Goal: Task Accomplishment & Management: Manage account settings

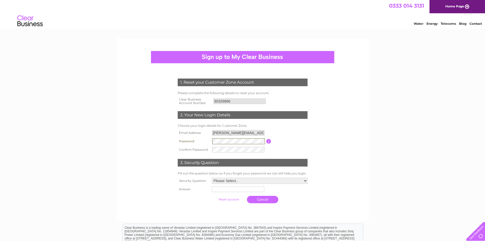
click at [93, 137] on div "1. Reset your Customer Zone Account Please complete the following details to re…" at bounding box center [242, 173] width 485 height 270
click at [269, 140] on input "button" at bounding box center [268, 141] width 5 height 5
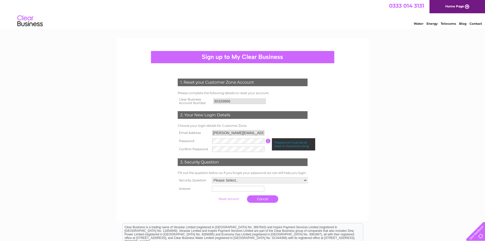
click at [269, 140] on input "button" at bounding box center [268, 140] width 5 height 5
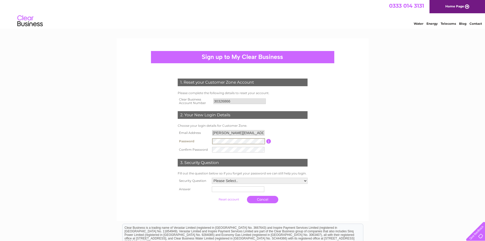
drag, startPoint x: 228, startPoint y: 137, endPoint x: 161, endPoint y: 131, distance: 67.0
click at [161, 131] on form "1. Reset your Customer Zone Account Please complete the following details to re…" at bounding box center [242, 141] width 242 height 147
click at [205, 139] on tr "Password Password must be at least 6 characters long" at bounding box center [242, 141] width 132 height 9
click at [213, 195] on input "submit" at bounding box center [228, 198] width 31 height 7
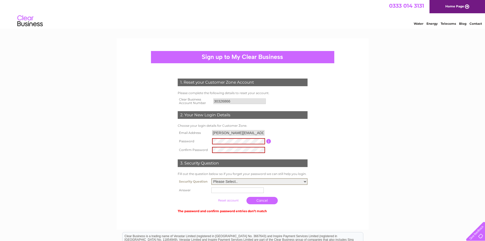
click at [233, 181] on select "Please Select.. In what town or city was your first job? In what town or city d…" at bounding box center [259, 181] width 96 height 7
select select "1"
click at [211, 178] on select "Please Select.. In what town or city was your first job? In what town or city d…" at bounding box center [259, 181] width 96 height 7
click at [241, 192] on input "text" at bounding box center [237, 190] width 52 height 6
type input "Glasgow"
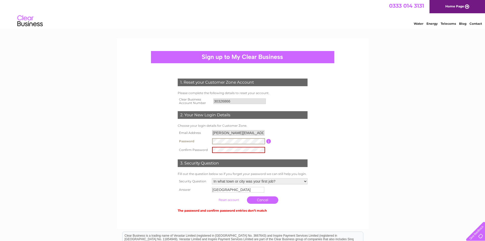
click at [186, 137] on tr "Password Password must be at least 6 characters long" at bounding box center [242, 141] width 132 height 9
click at [189, 142] on tbody "Email Address billy.mcqueen@managingutilities.co.uk Password Password must be a…" at bounding box center [242, 141] width 132 height 25
click at [269, 141] on input "button" at bounding box center [268, 141] width 5 height 5
click at [119, 136] on div "1. Reset your Customer Zone Account Please complete the following details to re…" at bounding box center [243, 133] width 252 height 190
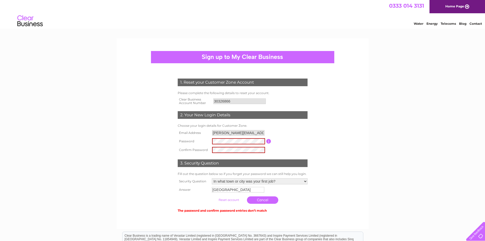
click at [226, 200] on input "submit" at bounding box center [228, 199] width 31 height 7
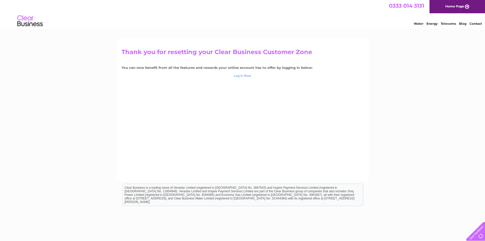
click at [245, 75] on link "Log in Now" at bounding box center [243, 76] width 18 height 4
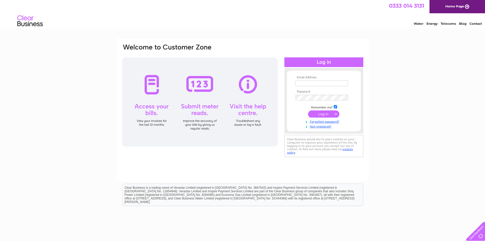
type input "[PERSON_NAME][EMAIL_ADDRESS][PERSON_NAME][DOMAIN_NAME]"
click at [324, 117] on input "submit" at bounding box center [323, 113] width 31 height 7
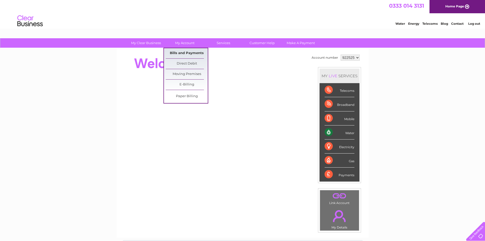
click at [186, 52] on link "Bills and Payments" at bounding box center [187, 53] width 42 height 10
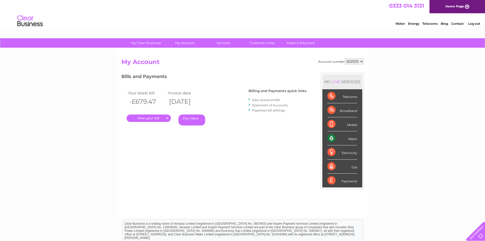
click at [154, 117] on link "." at bounding box center [148, 117] width 44 height 7
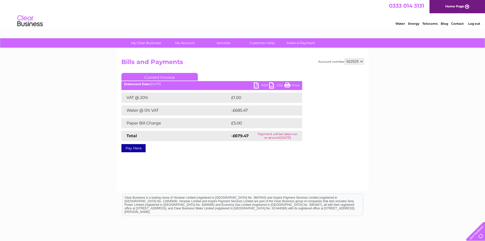
click at [260, 84] on link "PDF" at bounding box center [261, 85] width 15 height 7
